Goal: Task Accomplishment & Management: Manage account settings

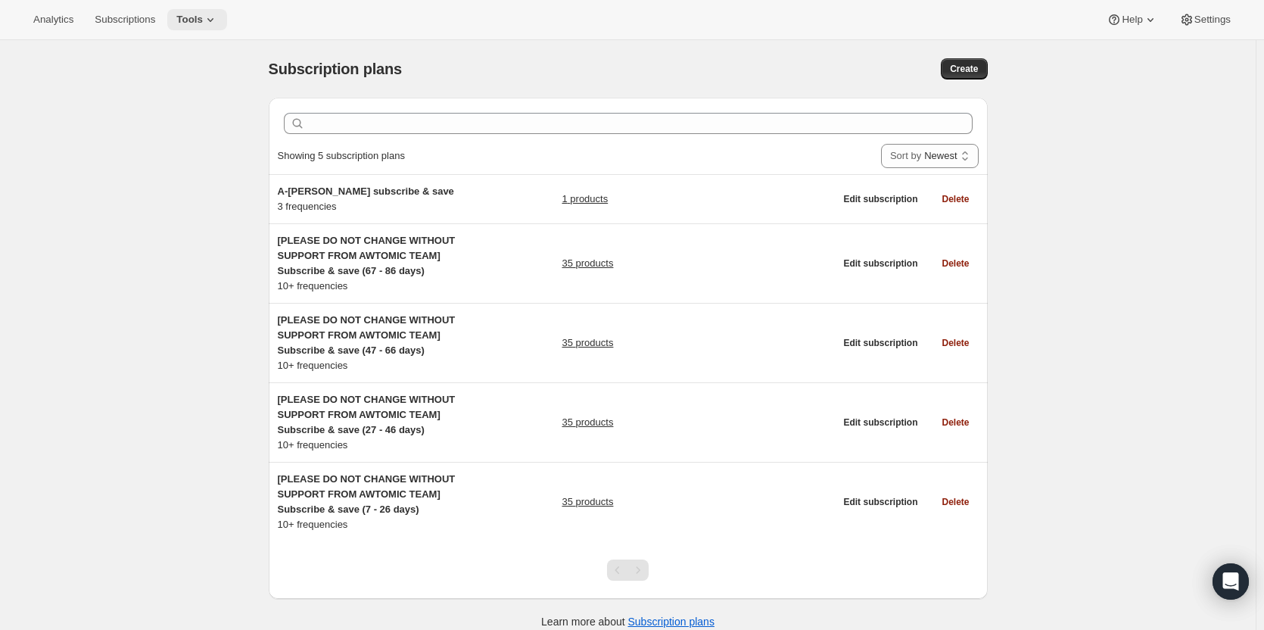
click at [203, 20] on icon at bounding box center [210, 19] width 15 height 15
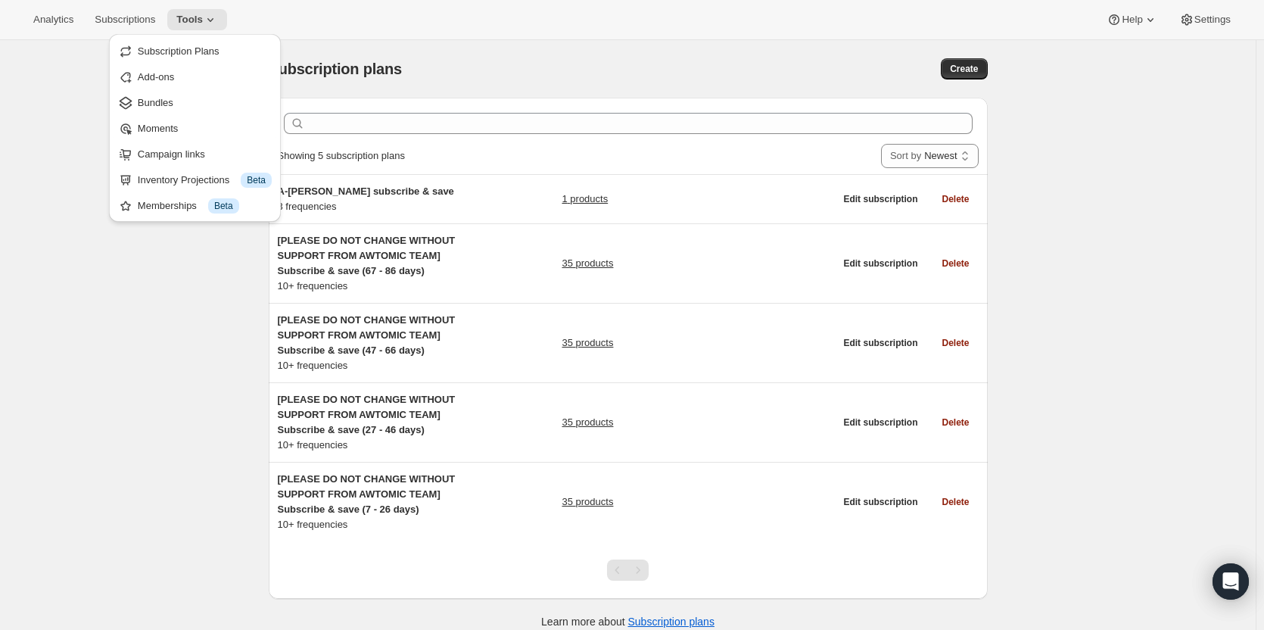
click at [137, 341] on div "Subscription plans. This page is ready Subscription plans Create Clear Showing …" at bounding box center [628, 355] width 1256 height 630
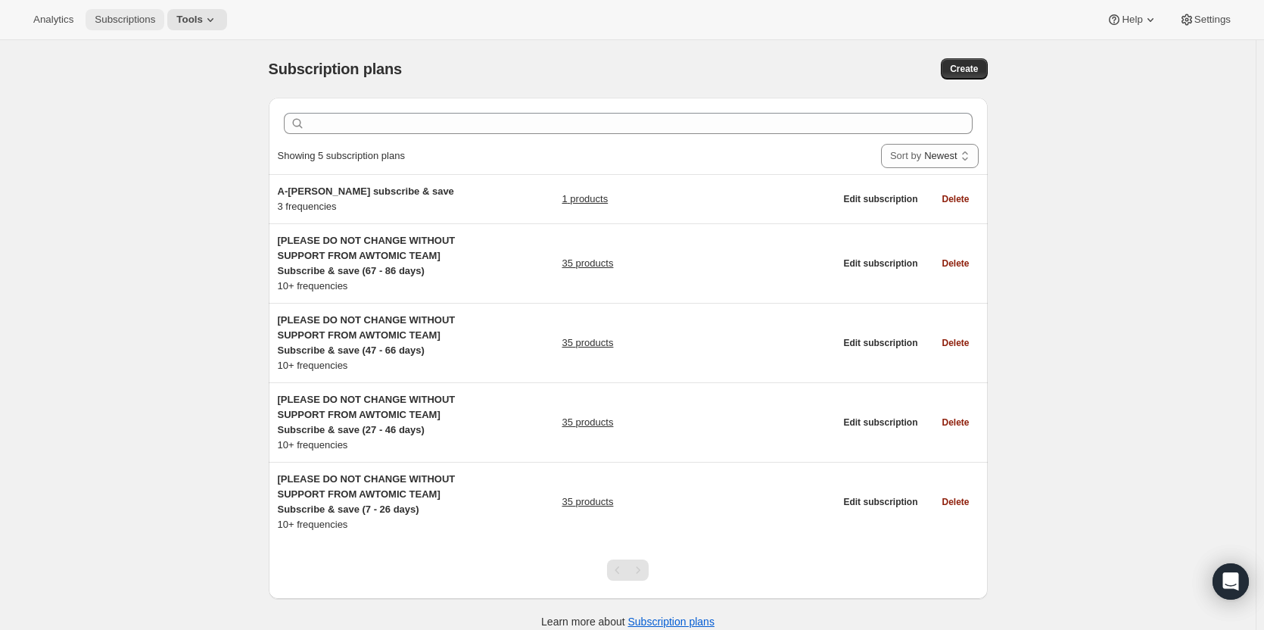
click at [120, 14] on span "Subscriptions" at bounding box center [125, 20] width 61 height 12
